Goal: Task Accomplishment & Management: Manage account settings

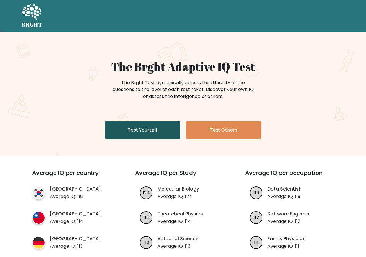
click at [151, 137] on link "Test Yourself" at bounding box center [142, 130] width 75 height 19
click at [152, 135] on link "Test Yourself" at bounding box center [142, 130] width 75 height 19
click at [156, 135] on link "Test Yourself" at bounding box center [142, 130] width 75 height 19
click at [143, 131] on link "Test Yourself" at bounding box center [142, 130] width 75 height 19
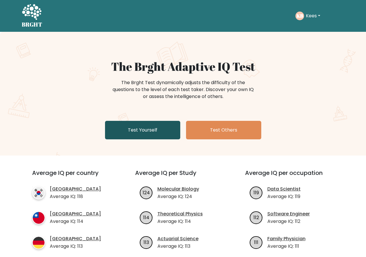
click at [143, 131] on link "Test Yourself" at bounding box center [142, 130] width 75 height 19
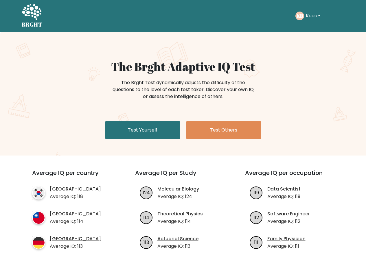
click at [311, 19] on button "Kees" at bounding box center [313, 16] width 18 height 8
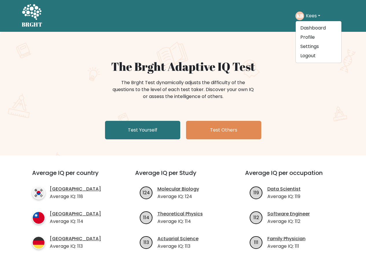
click at [310, 19] on button "Kees" at bounding box center [313, 16] width 18 height 8
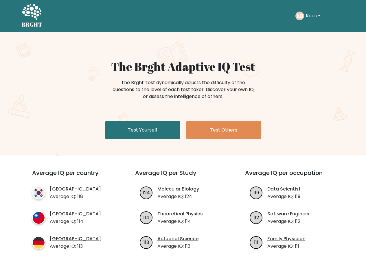
click at [310, 20] on div "KB Kees Dashboard Profile Settings Logout" at bounding box center [308, 16] width 27 height 9
click at [310, 16] on button "Kees" at bounding box center [313, 16] width 18 height 8
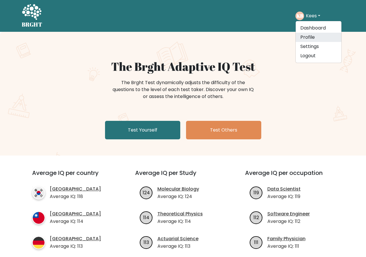
click at [307, 37] on link "Profile" at bounding box center [319, 37] width 46 height 9
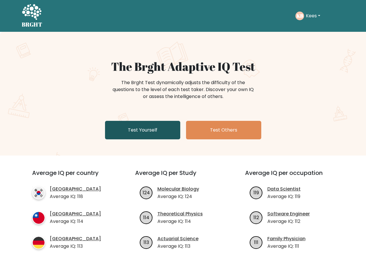
click at [139, 134] on link "Test Yourself" at bounding box center [142, 130] width 75 height 19
